Goal: Find specific page/section: Find specific page/section

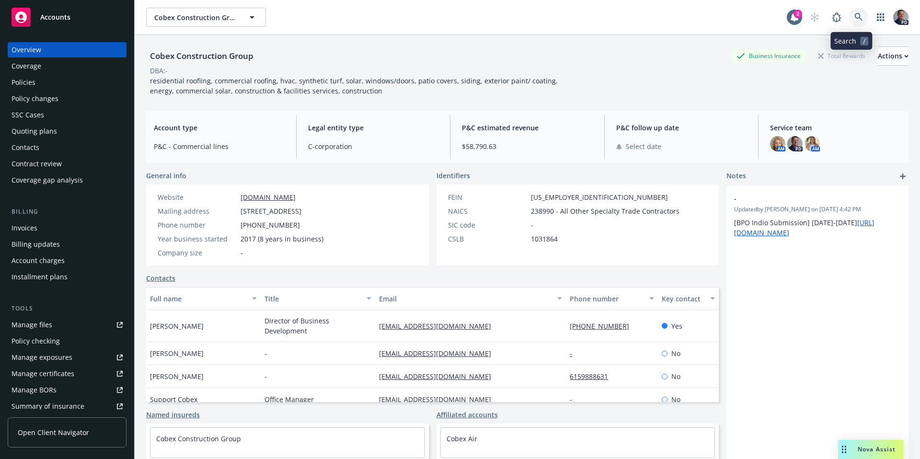
click at [855, 18] on icon at bounding box center [859, 17] width 9 height 9
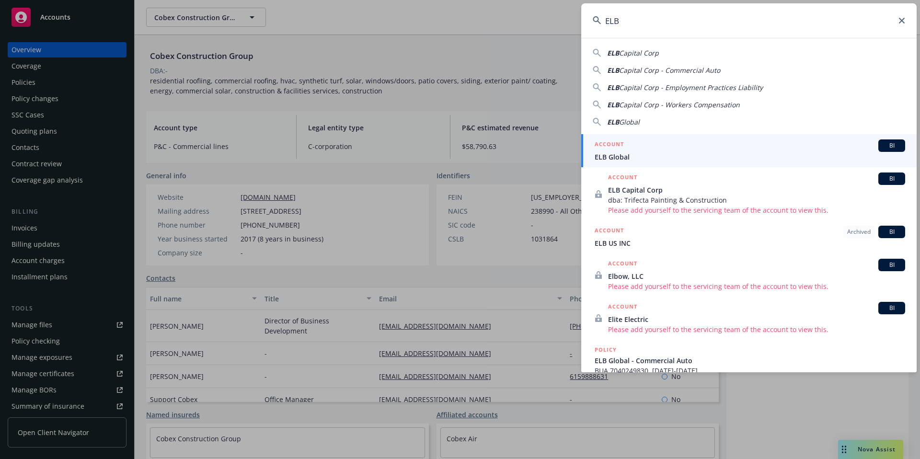
type input "ELB"
click at [630, 156] on span "ELB Global" at bounding box center [750, 157] width 311 height 10
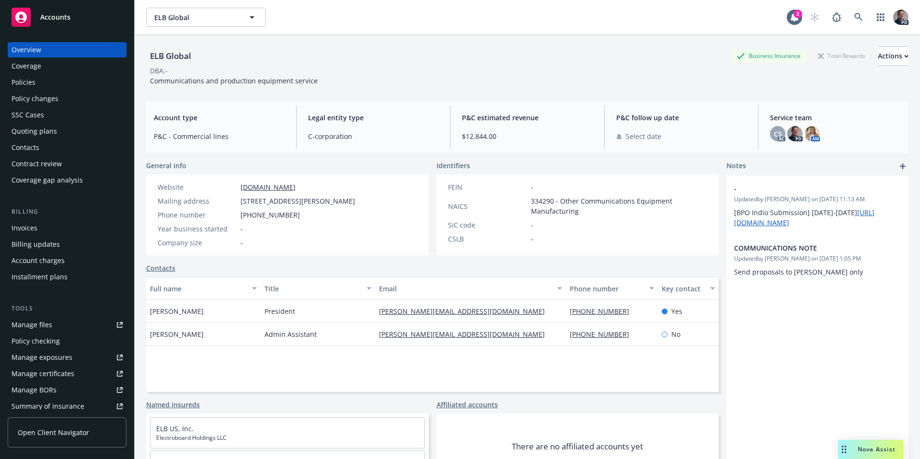
click at [46, 81] on div "Policies" at bounding box center [67, 82] width 111 height 15
